Goal: Task Accomplishment & Management: Use online tool/utility

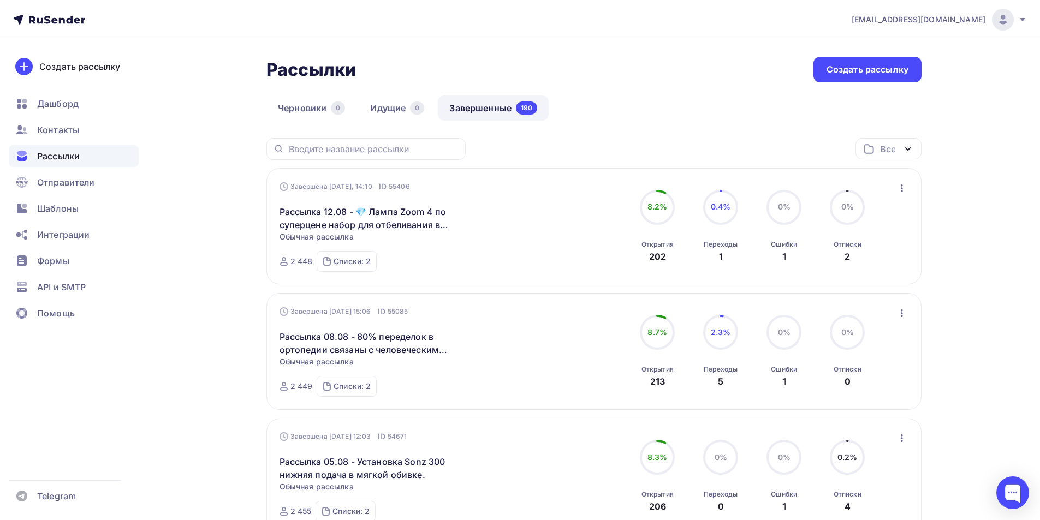
click at [1008, 21] on img at bounding box center [1002, 19] width 13 height 13
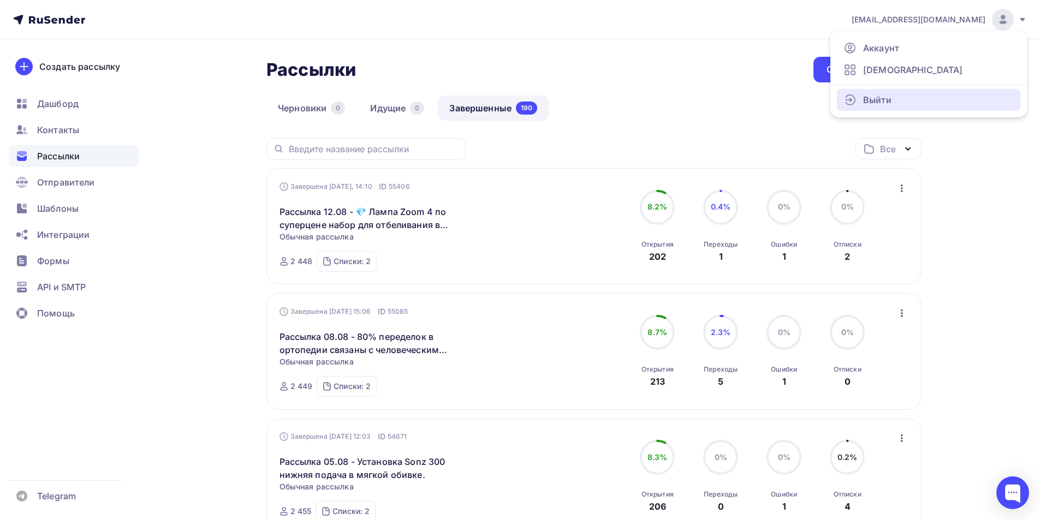
click at [887, 102] on span "Выйти" at bounding box center [877, 99] width 28 height 13
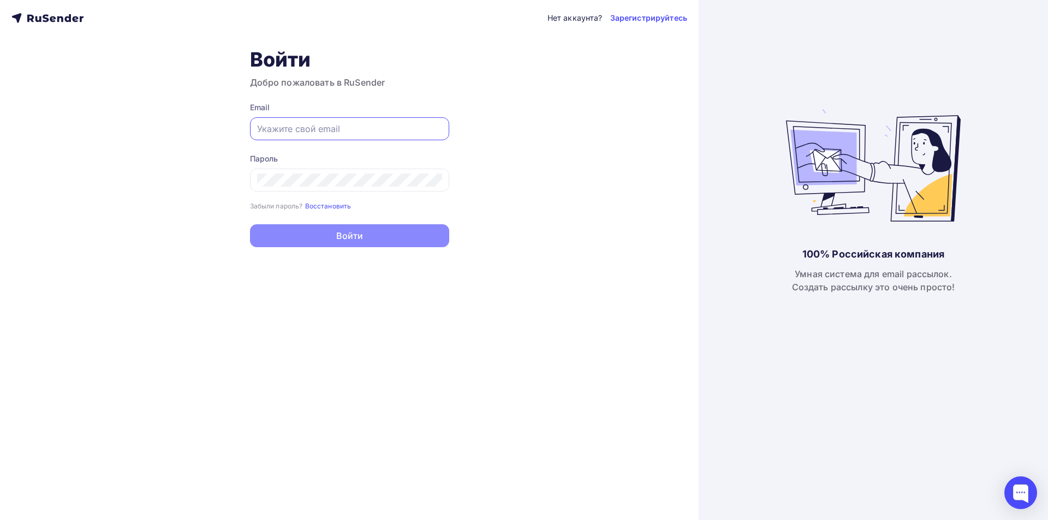
click at [361, 135] on input "text" at bounding box center [349, 128] width 185 height 13
click at [429, 134] on icon at bounding box center [431, 128] width 10 height 10
type input "[EMAIL_ADDRESS][DOMAIN_NAME]"
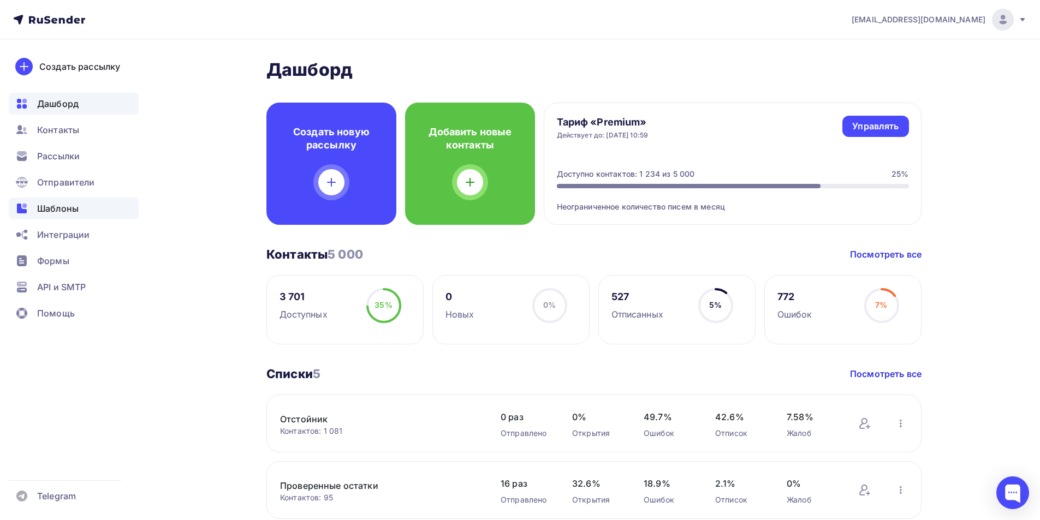
click at [37, 207] on div "Шаблоны" at bounding box center [74, 209] width 130 height 22
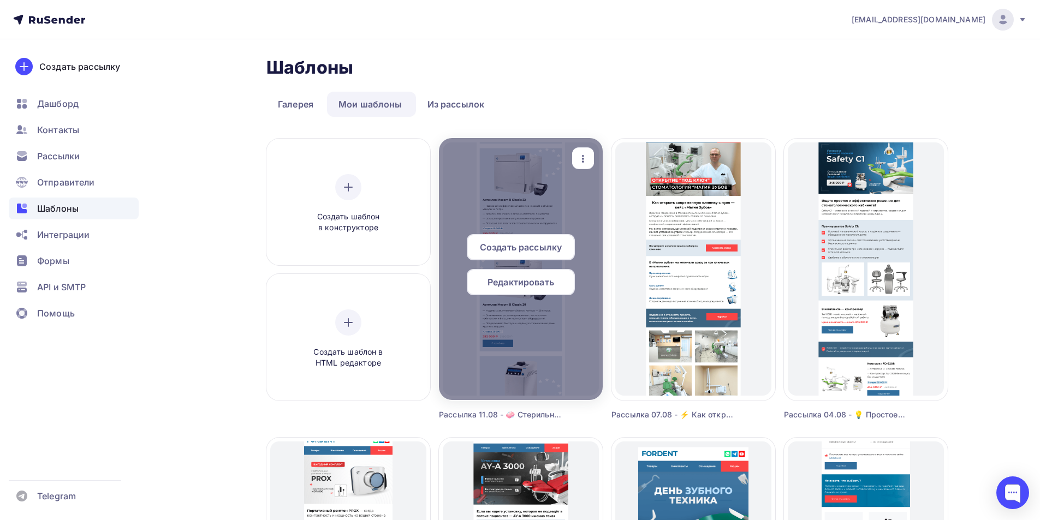
click at [583, 155] on icon "button" at bounding box center [582, 158] width 13 height 13
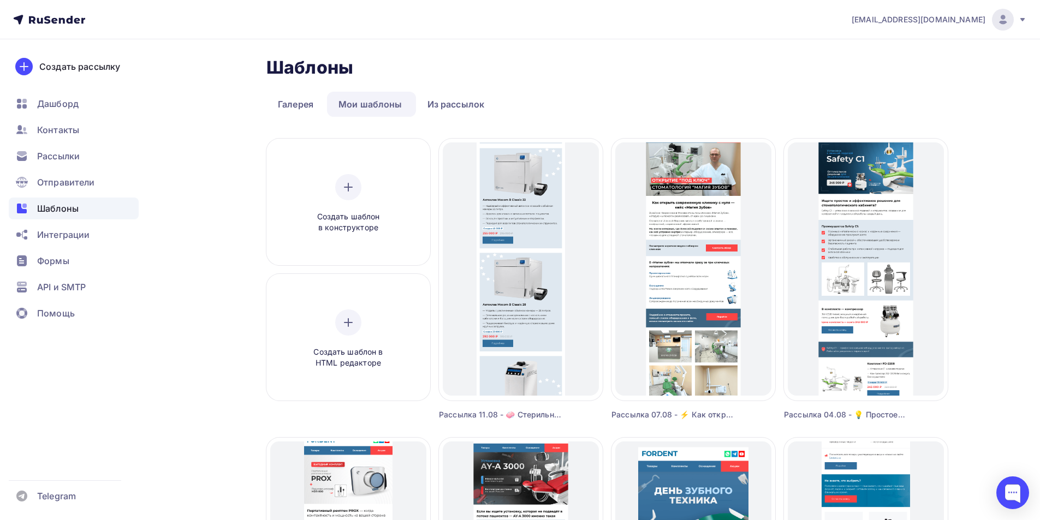
click at [606, 235] on div "Копировать" at bounding box center [632, 228] width 52 height 13
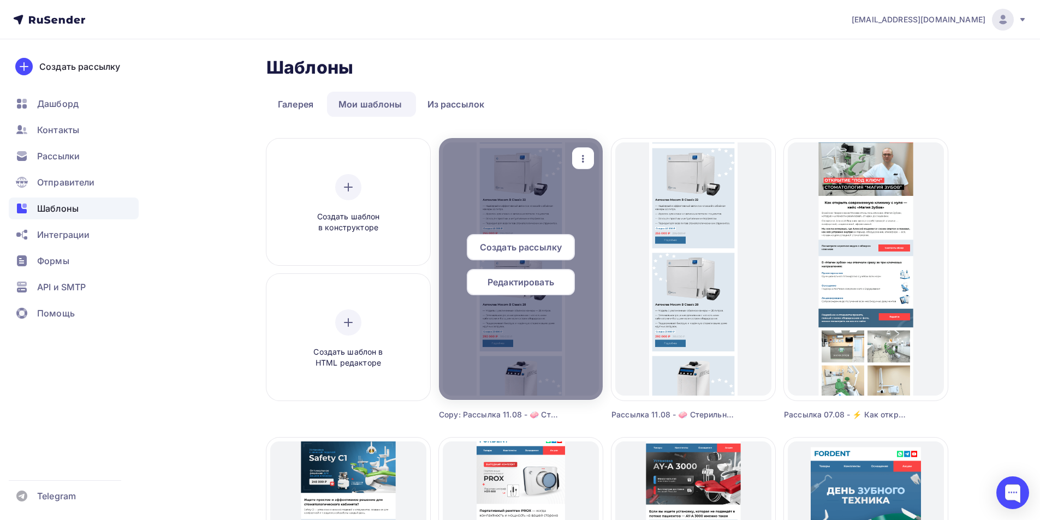
click at [579, 164] on icon "button" at bounding box center [582, 158] width 13 height 13
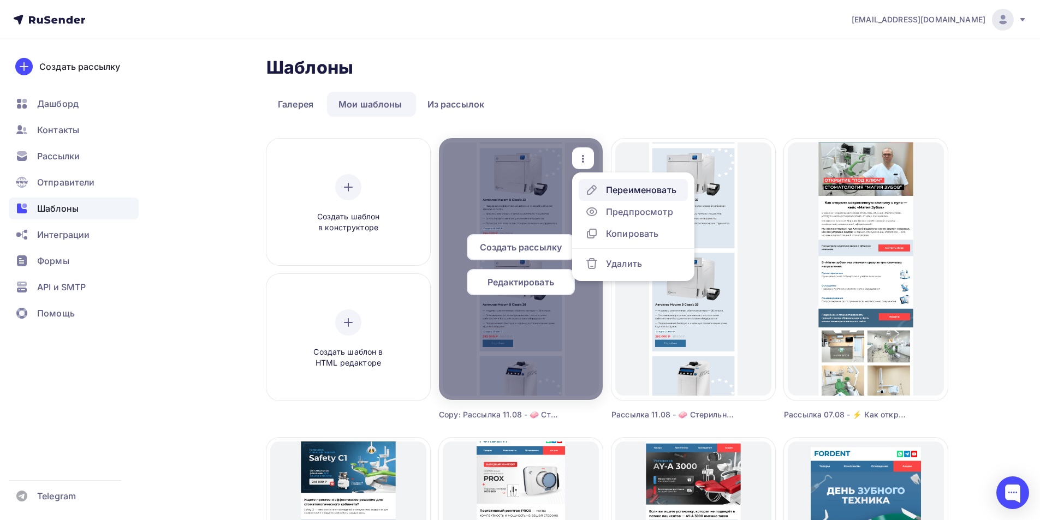
click at [624, 194] on div "Переименовать" at bounding box center [641, 189] width 70 height 13
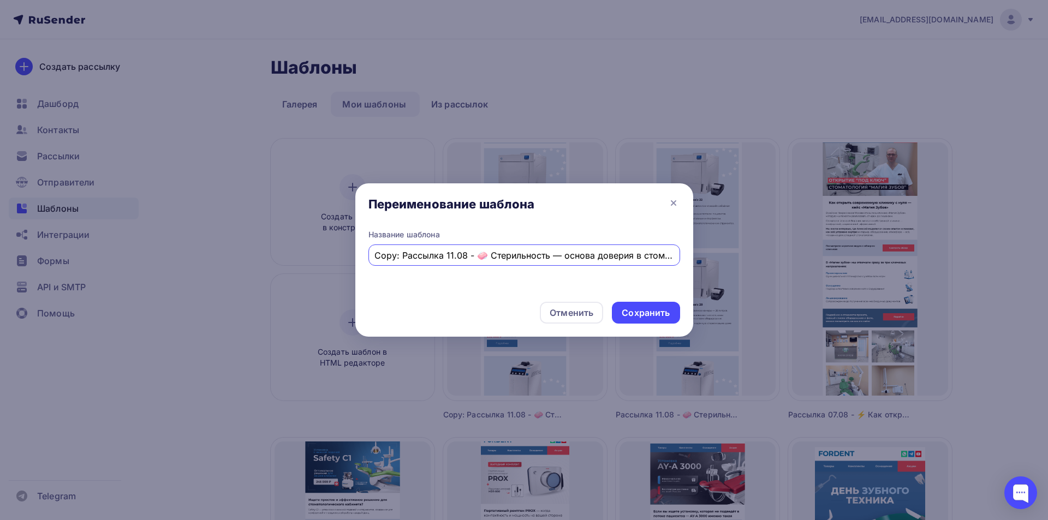
drag, startPoint x: 391, startPoint y: 255, endPoint x: 359, endPoint y: 253, distance: 32.8
click at [359, 253] on div "Название шаблона Copy: Рассылка 11.08 - 🧼 Стерильность — основа доверия в стома…" at bounding box center [524, 261] width 338 height 64
click at [389, 254] on input "Copy: Рассылка 11.08 - 🧼 Стерильность — основа доверия в стоматологии Выгодные …" at bounding box center [523, 255] width 299 height 13
drag, startPoint x: 402, startPoint y: 253, endPoint x: 364, endPoint y: 253, distance: 37.7
click at [364, 253] on div "Название шаблона Copy: Рассылка 11.08 - 🧼 Стерильность — основа доверия в стома…" at bounding box center [524, 261] width 338 height 64
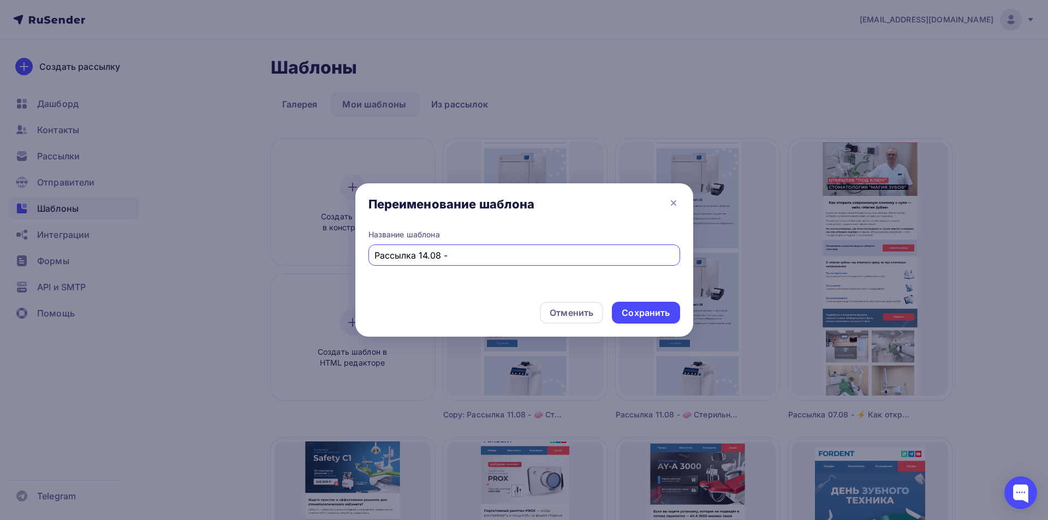
paste input "🪑 Максимальный комфорт для работы с микроскопом — [PERSON_NAME]"
type input "Рассылка 14.08 - 🪑 Максимальный комфорт для работы с микроскопом — [PERSON_NAME]"
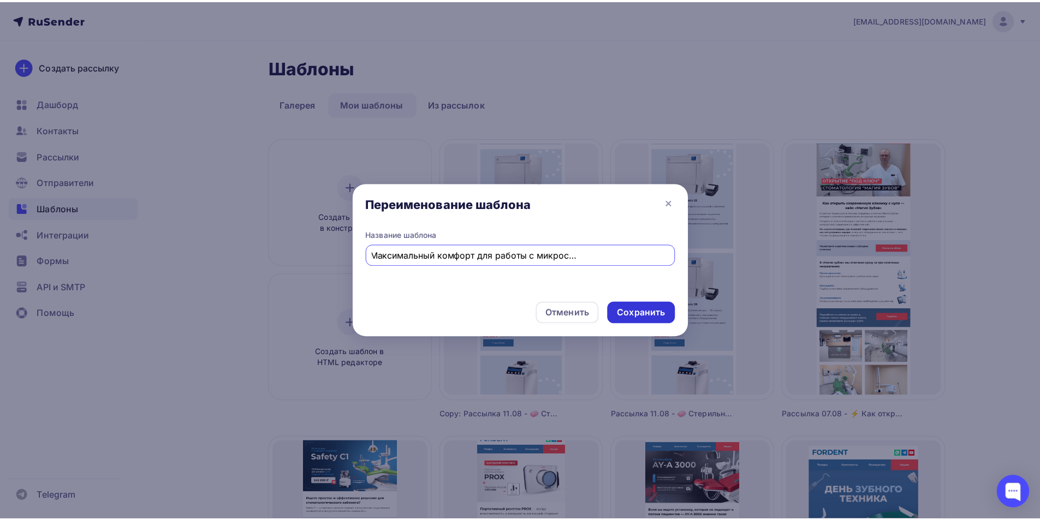
scroll to position [0, 0]
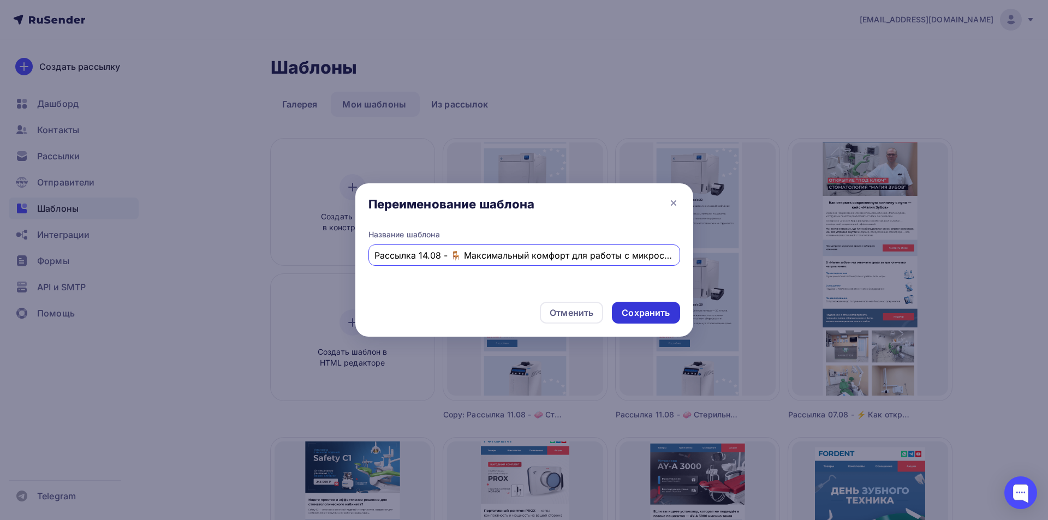
click at [649, 317] on div "Сохранить" at bounding box center [646, 313] width 48 height 13
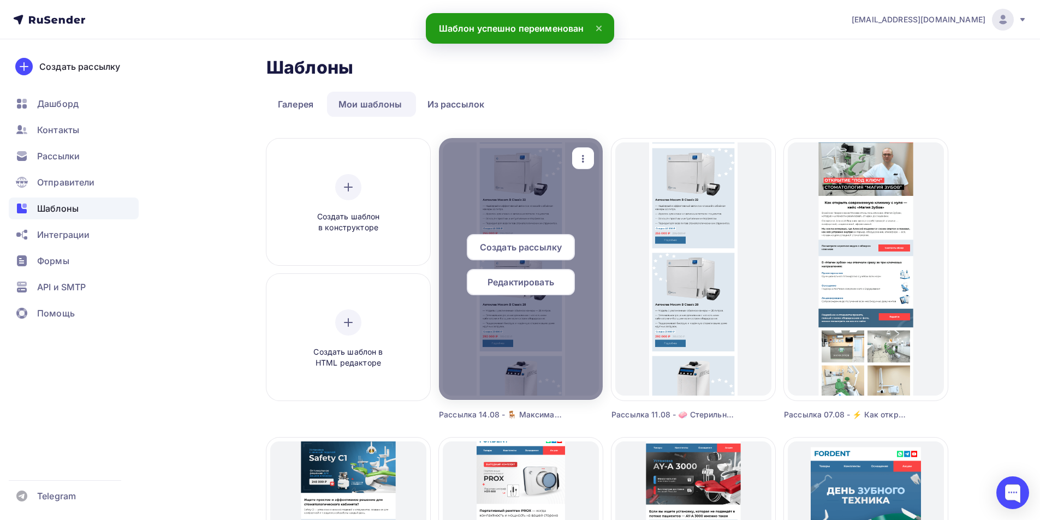
click at [514, 284] on span "Редактировать" at bounding box center [520, 282] width 67 height 13
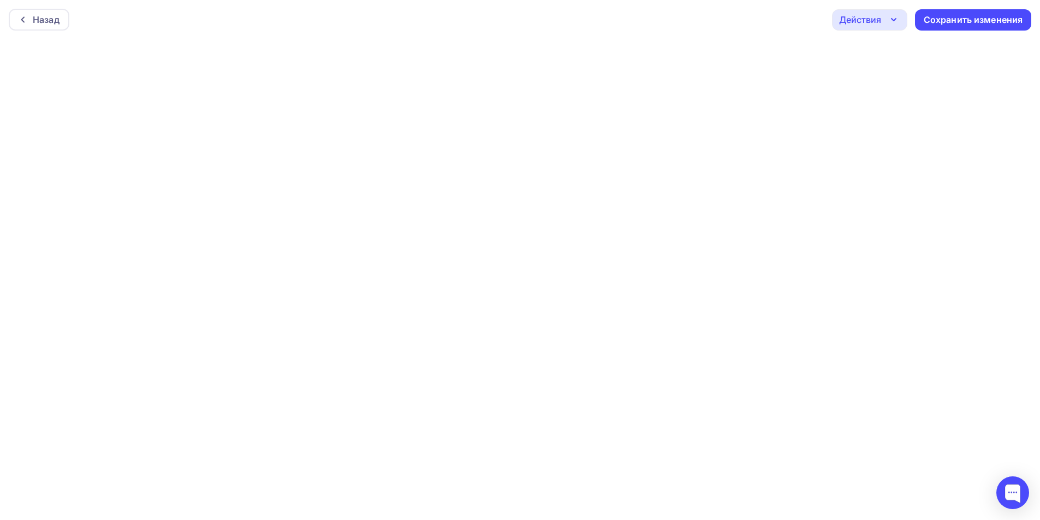
click at [863, 23] on div "Действия" at bounding box center [860, 19] width 42 height 13
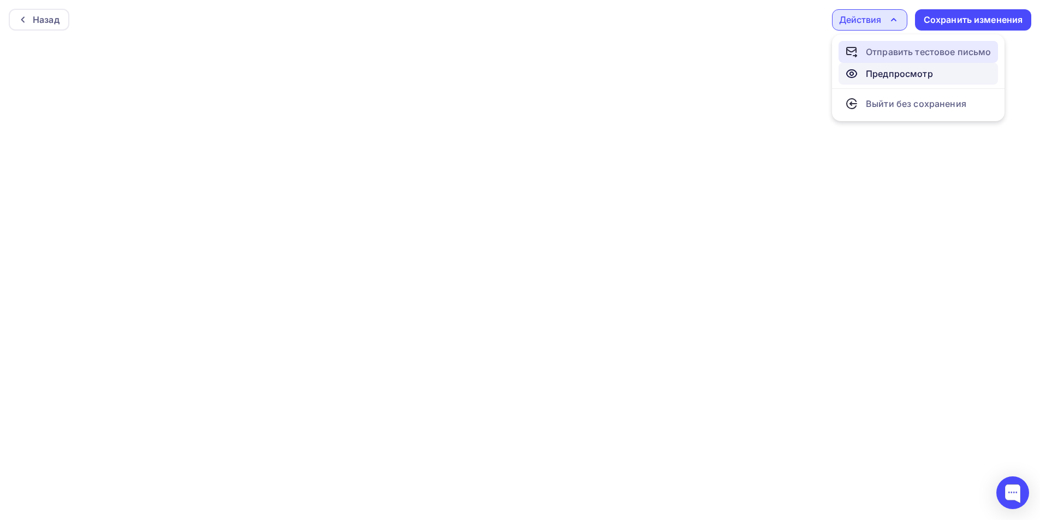
drag, startPoint x: 884, startPoint y: 50, endPoint x: 865, endPoint y: 63, distance: 22.3
click at [900, 55] on div "Отправить тестовое письмо" at bounding box center [928, 51] width 126 height 13
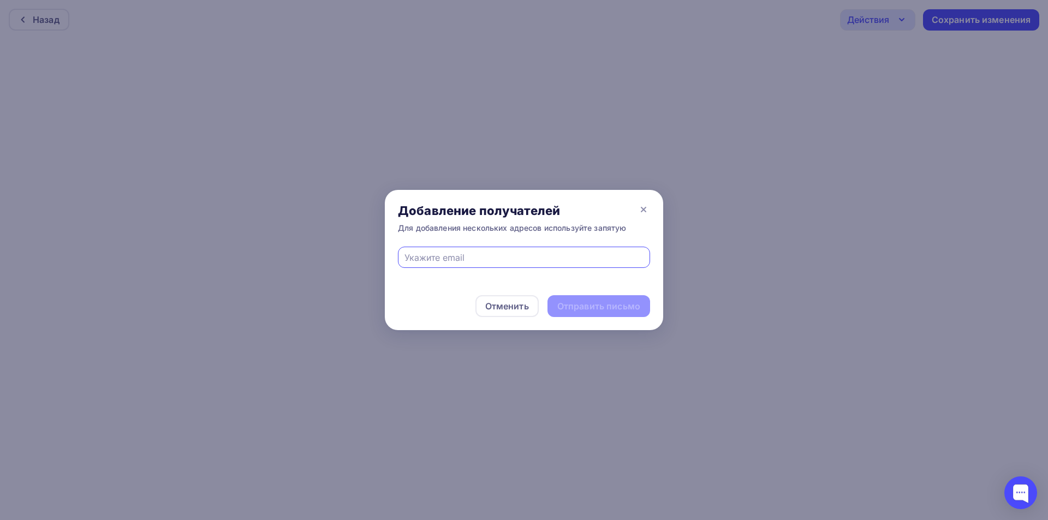
drag, startPoint x: 452, startPoint y: 256, endPoint x: 455, endPoint y: 261, distance: 5.6
click at [452, 256] on input "text" at bounding box center [524, 257] width 240 height 13
type input "[EMAIL_ADDRESS][DOMAIN_NAME]"
click at [579, 309] on div "Отправить письмо" at bounding box center [598, 306] width 83 height 13
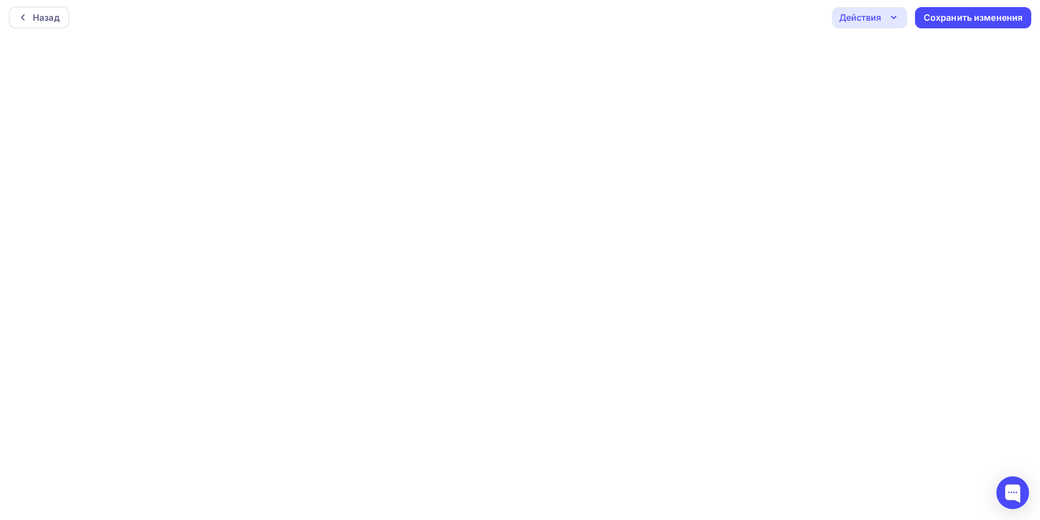
scroll to position [3, 0]
click at [995, 17] on div "Сохранить изменения" at bounding box center [972, 17] width 99 height 13
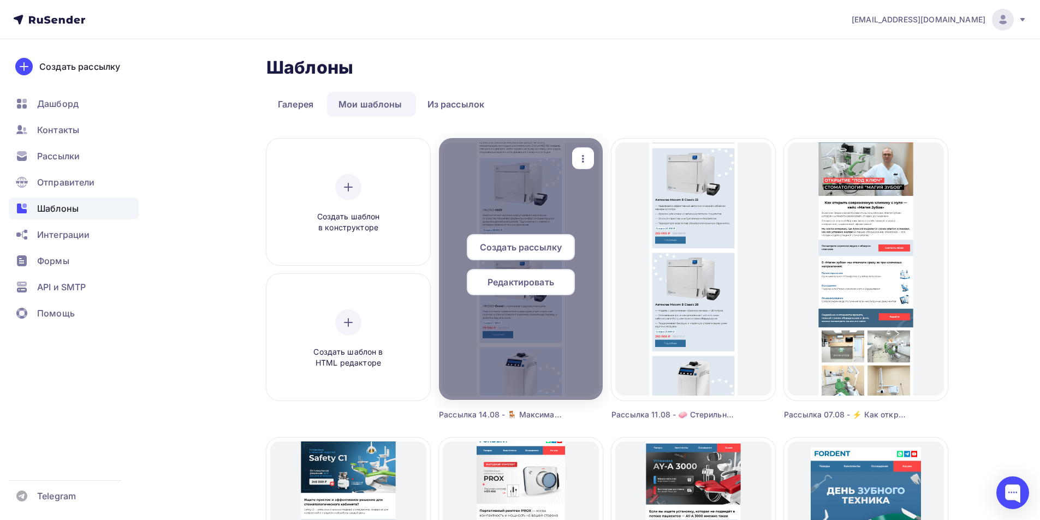
click at [538, 289] on div "Редактировать" at bounding box center [521, 282] width 108 height 26
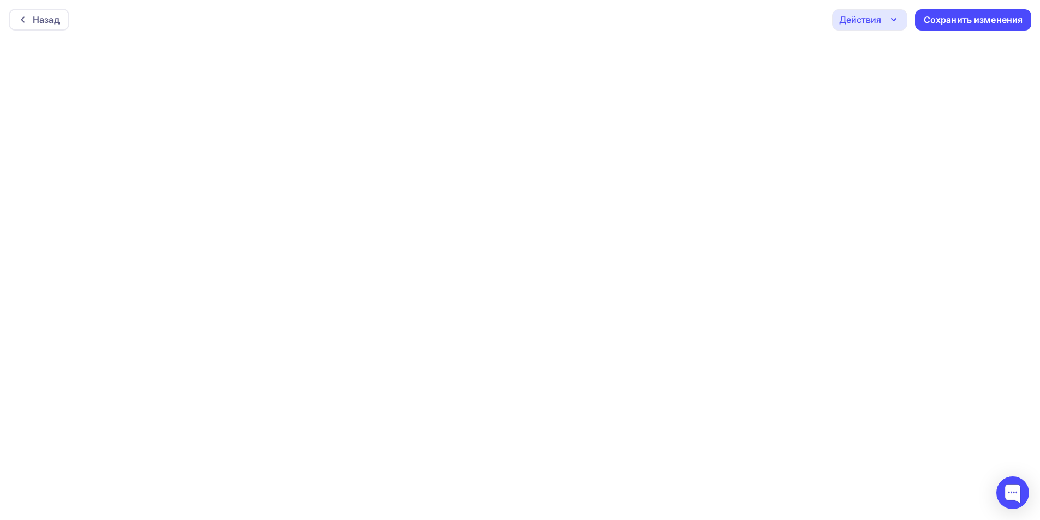
scroll to position [3, 0]
click at [867, 20] on div "Действия" at bounding box center [860, 16] width 42 height 13
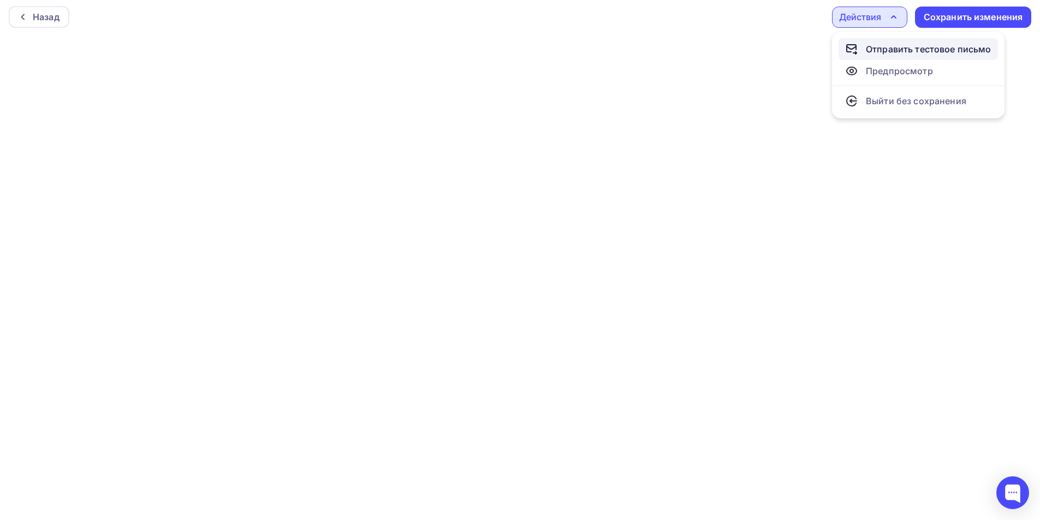
click at [877, 50] on div "Отправить тестовое письмо" at bounding box center [928, 49] width 126 height 13
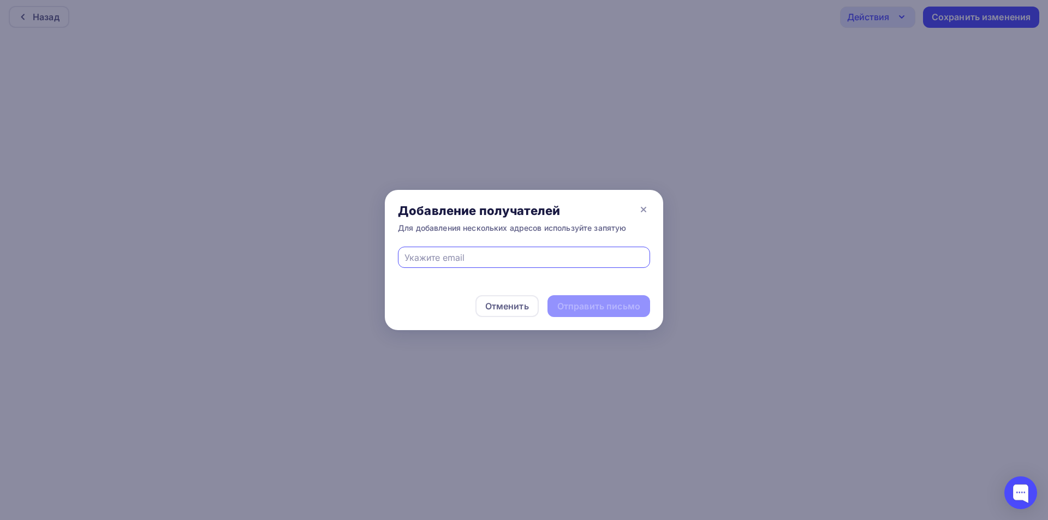
click at [533, 252] on input "text" at bounding box center [524, 257] width 240 height 13
type input "[EMAIL_ADDRESS][DOMAIN_NAME]"
click at [613, 307] on div "Отправить письмо" at bounding box center [598, 306] width 83 height 13
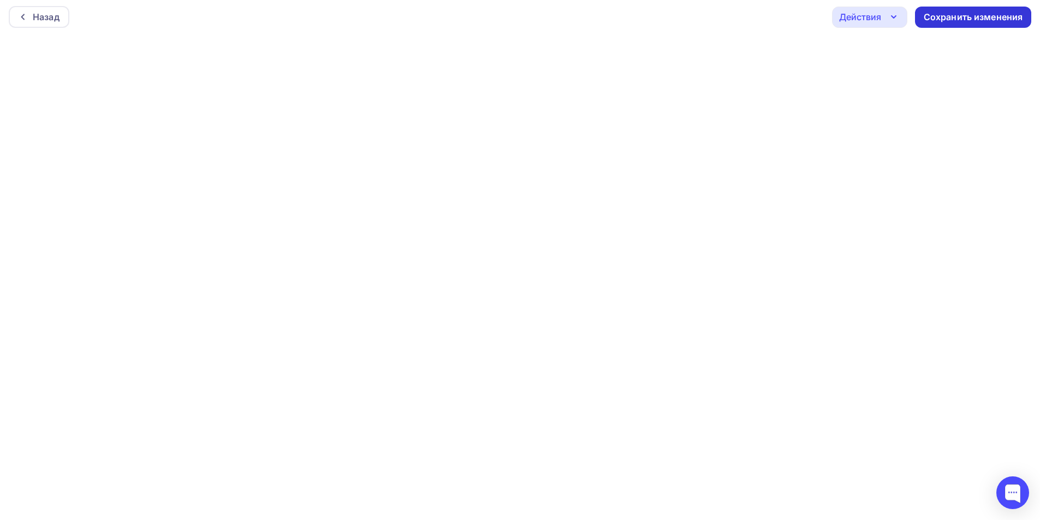
click at [979, 17] on div "Сохранить изменения" at bounding box center [972, 17] width 99 height 13
